Goal: Learn about a topic: Learn about a topic

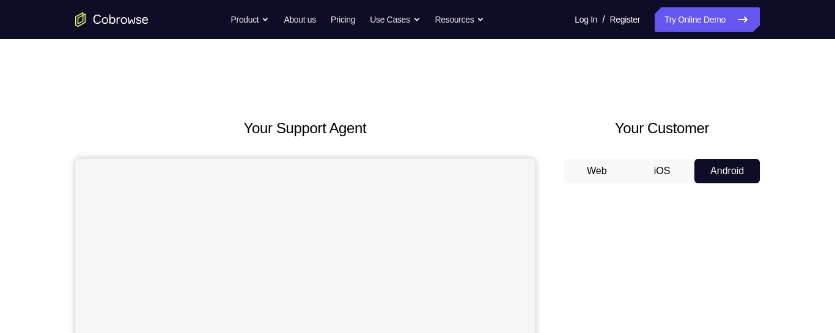
click at [662, 173] on button "iOS" at bounding box center [662, 171] width 65 height 24
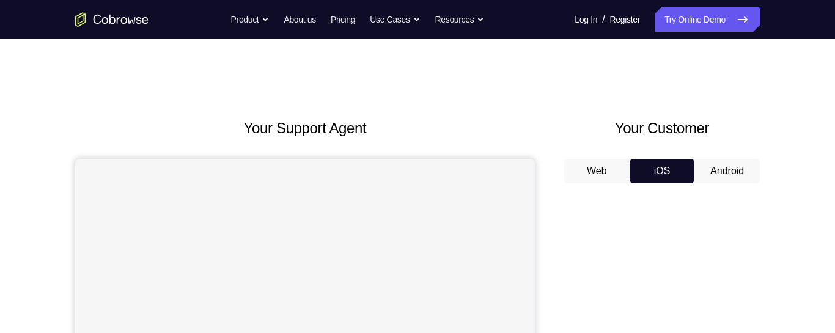
click at [729, 172] on button "Android" at bounding box center [727, 171] width 65 height 24
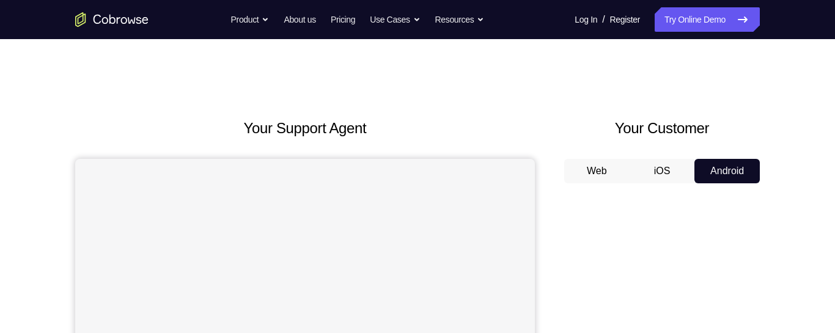
click at [667, 172] on button "iOS" at bounding box center [662, 171] width 65 height 24
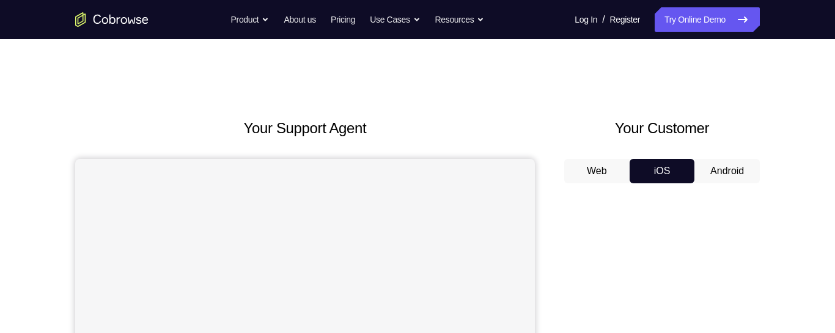
click at [723, 165] on button "Android" at bounding box center [727, 171] width 65 height 24
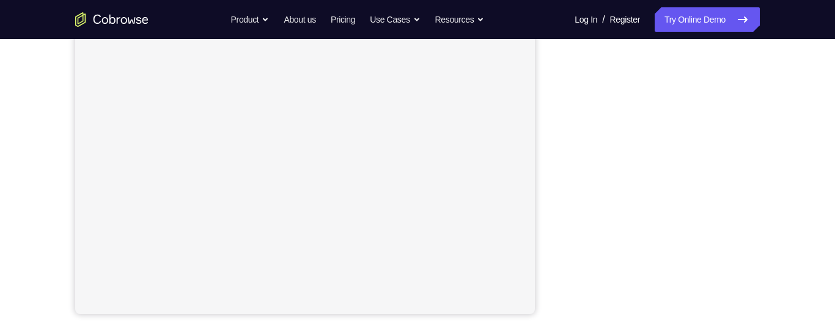
scroll to position [255, 0]
click at [656, 13] on link "Try Online Demo" at bounding box center [707, 19] width 105 height 24
click at [668, 20] on link "Try Online Demo" at bounding box center [707, 19] width 105 height 24
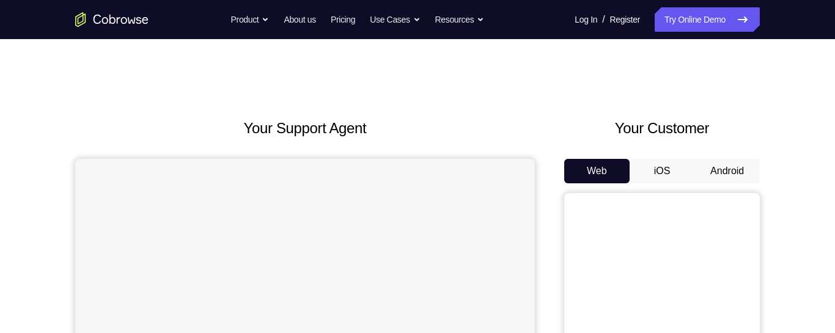
click at [717, 171] on button "Android" at bounding box center [727, 171] width 65 height 24
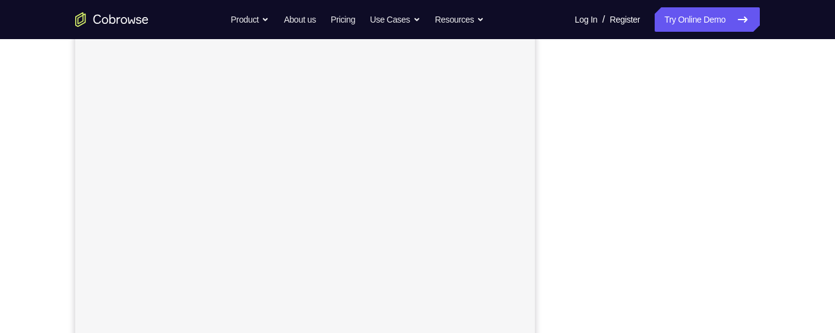
scroll to position [188, 0]
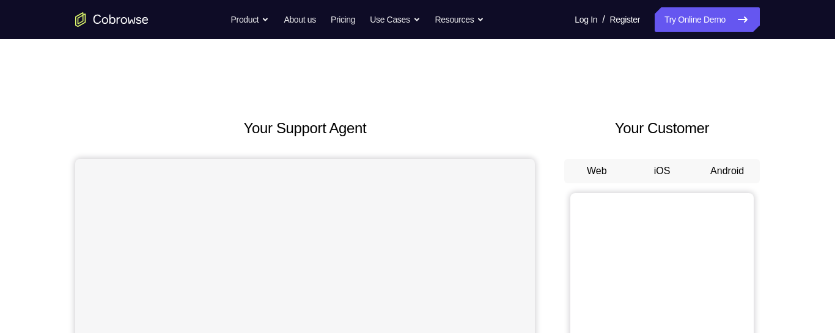
click at [724, 170] on button "Android" at bounding box center [727, 171] width 65 height 24
click at [729, 166] on button "Android" at bounding box center [727, 171] width 65 height 24
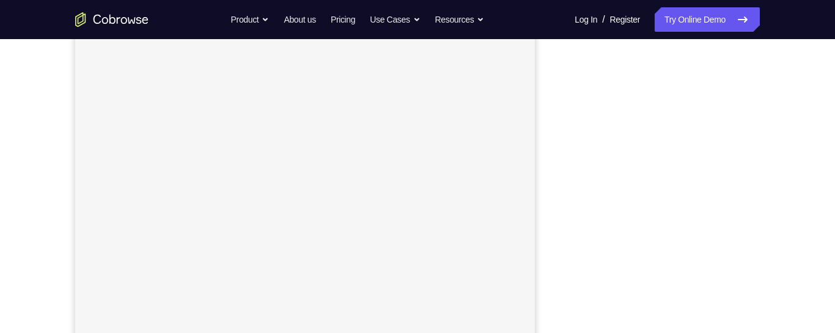
scroll to position [162, 0]
